Goal: Information Seeking & Learning: Learn about a topic

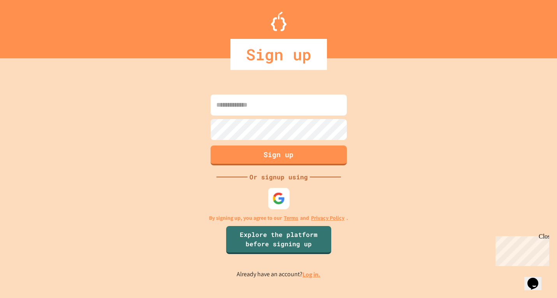
click at [285, 199] on div at bounding box center [278, 198] width 21 height 21
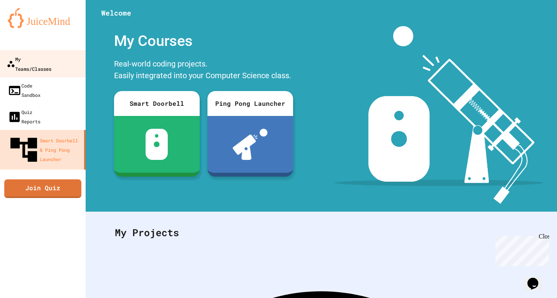
click at [38, 55] on div "My Teams/Classes" at bounding box center [29, 63] width 45 height 19
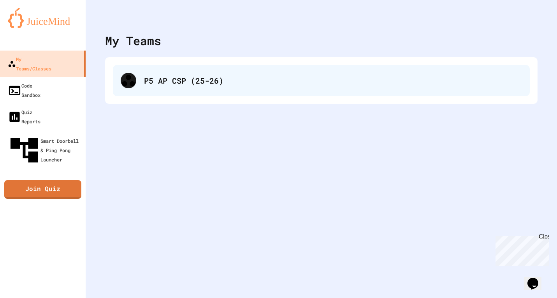
click at [169, 78] on div "P5 AP CSP (25-26)" at bounding box center [333, 81] width 378 height 12
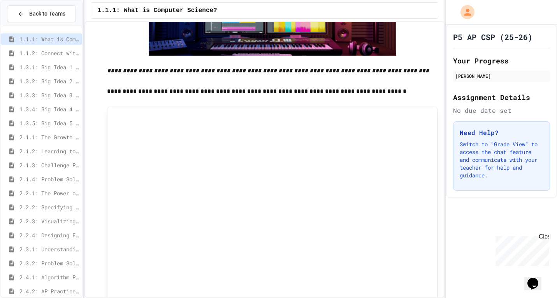
scroll to position [1175, 0]
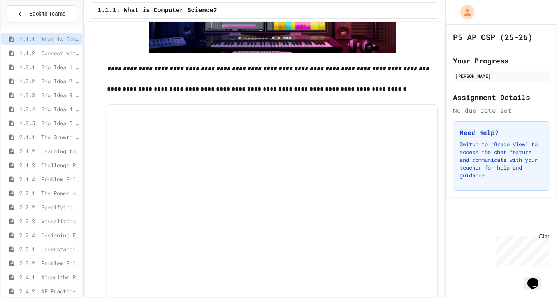
click at [176, 112] on div at bounding box center [272, 215] width 331 height 223
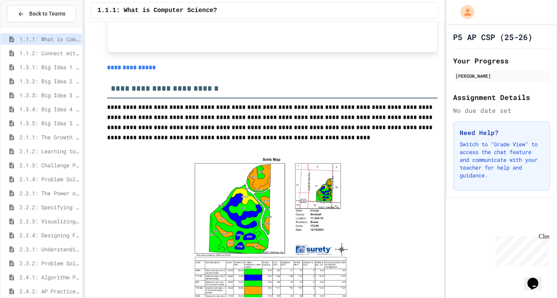
scroll to position [1749, 0]
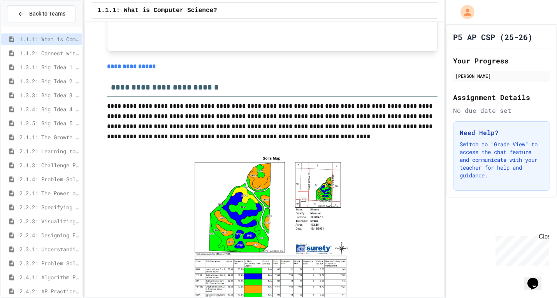
click at [426, 69] on p "**********" at bounding box center [272, 67] width 331 height 10
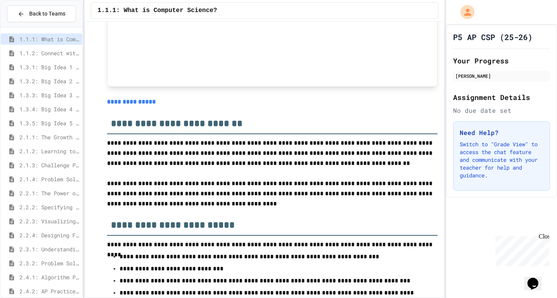
scroll to position [3114, 0]
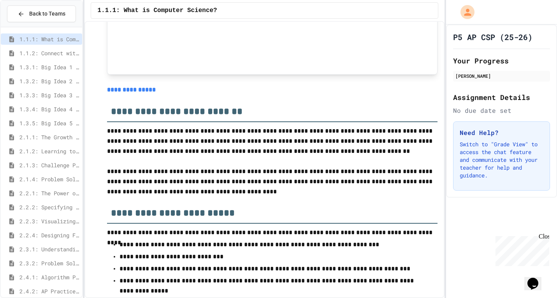
click at [131, 93] on link "**********" at bounding box center [131, 90] width 49 height 6
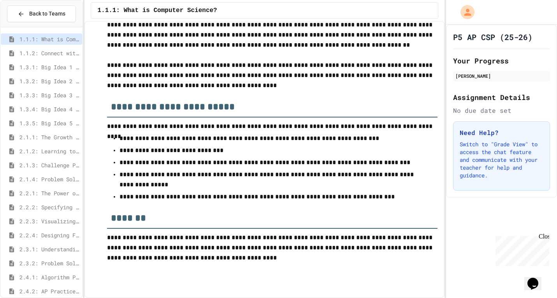
scroll to position [3225, 0]
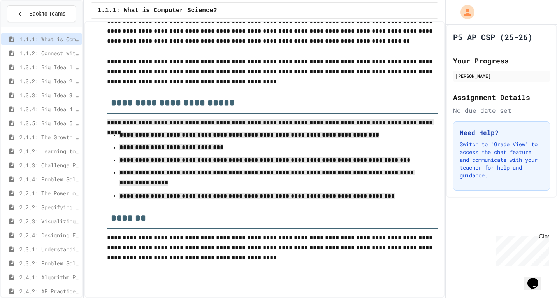
drag, startPoint x: 107, startPoint y: 126, endPoint x: 385, endPoint y: 202, distance: 288.6
click at [259, 74] on p "**********" at bounding box center [272, 71] width 331 height 30
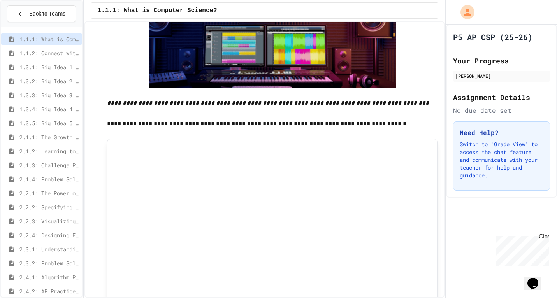
scroll to position [1047, 0]
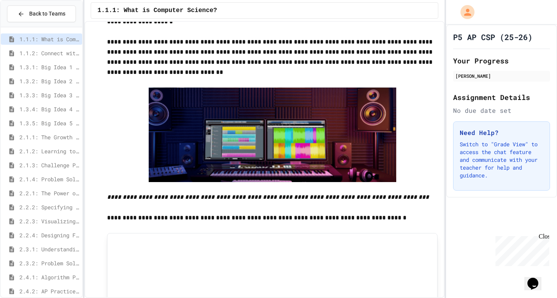
click at [49, 46] on div "1.1.1: What is Computer Science?" at bounding box center [41, 40] width 81 height 14
click at [46, 49] on span "1.1.2: Connect with Your World" at bounding box center [49, 53] width 60 height 8
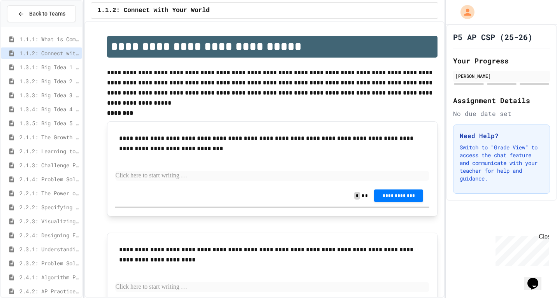
click at [48, 40] on span "1.1.1: What is Computer Science?" at bounding box center [49, 39] width 60 height 8
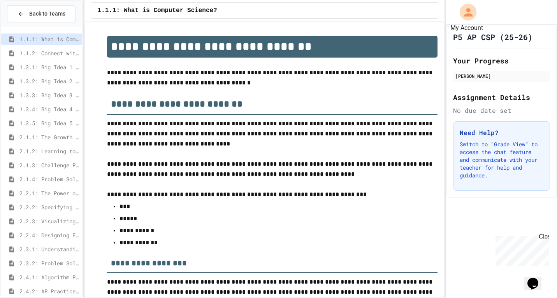
click at [463, 13] on icon "My Account" at bounding box center [468, 12] width 12 height 12
